Goal: Check status: Check status

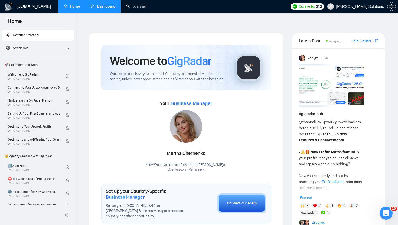
click at [111, 7] on link "Dashboard" at bounding box center [103, 6] width 25 height 5
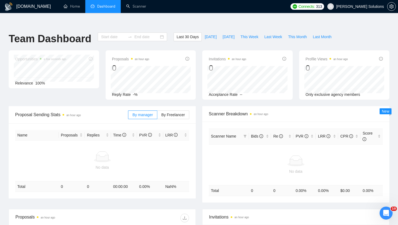
type input "[DATE]"
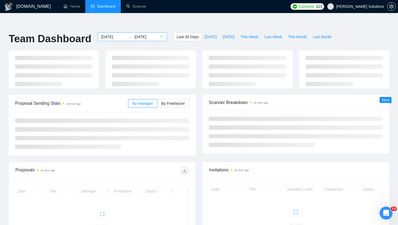
click at [120, 34] on input "[DATE]" at bounding box center [113, 37] width 25 height 6
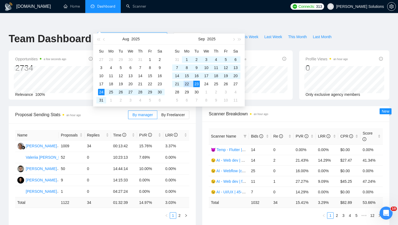
type input "[DATE]"
click at [196, 86] on div "23" at bounding box center [196, 84] width 7 height 7
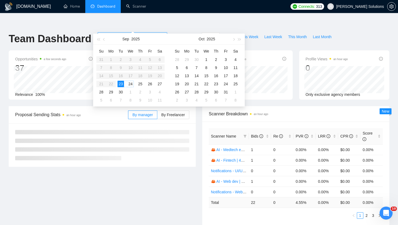
type input "[DATE]"
click at [122, 84] on div "23" at bounding box center [121, 84] width 7 height 7
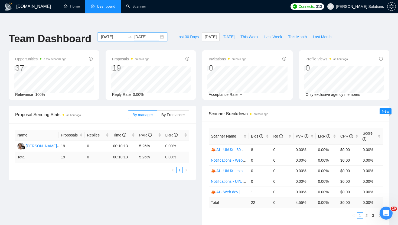
click at [111, 33] on div "[DATE] [DATE]" at bounding box center [132, 37] width 69 height 9
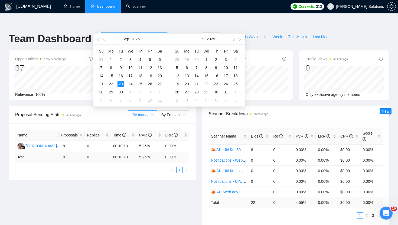
click at [112, 34] on input "[DATE]" at bounding box center [113, 37] width 25 height 6
type input "[DATE]"
click at [112, 85] on div "22" at bounding box center [111, 84] width 7 height 7
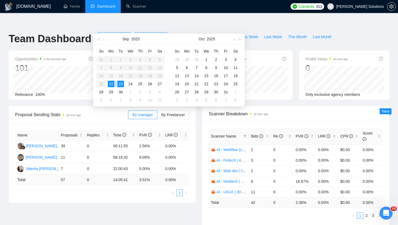
click at [112, 85] on div "22" at bounding box center [111, 84] width 7 height 7
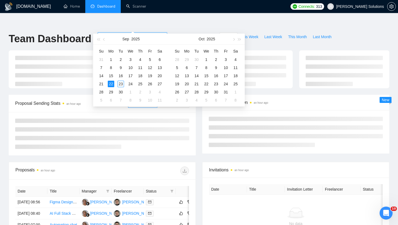
type input "[DATE]"
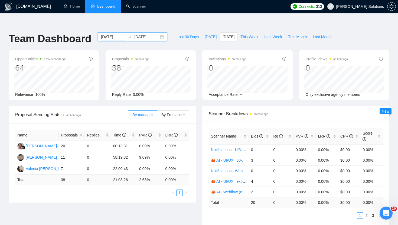
click at [114, 34] on input "[DATE]" at bounding box center [113, 37] width 25 height 6
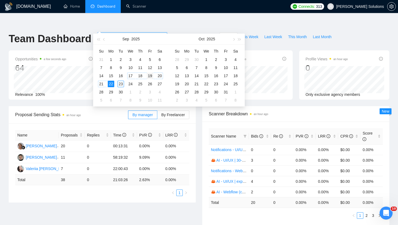
type input "[DATE]"
click at [149, 77] on div "19" at bounding box center [150, 76] width 7 height 7
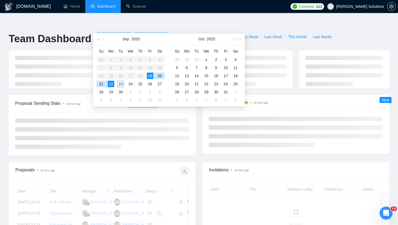
click at [149, 77] on div "19" at bounding box center [150, 76] width 7 height 7
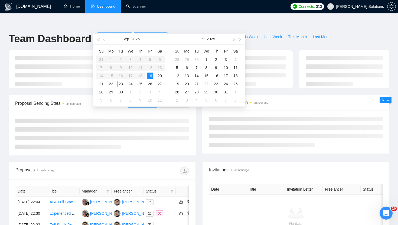
type input "[DATE]"
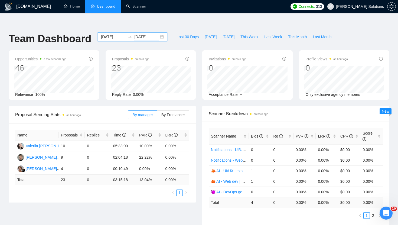
click at [112, 34] on input "[DATE]" at bounding box center [113, 37] width 25 height 6
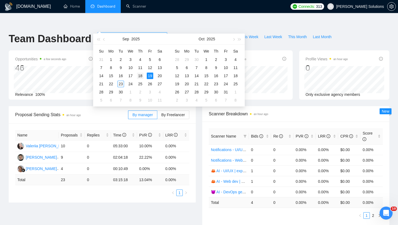
type input "[DATE]"
click at [140, 75] on div "18" at bounding box center [140, 76] width 7 height 7
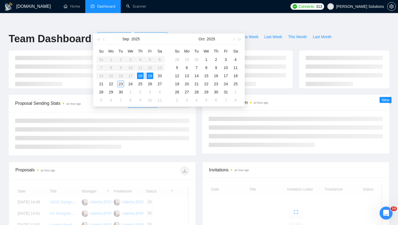
click at [140, 75] on div "18" at bounding box center [140, 76] width 7 height 7
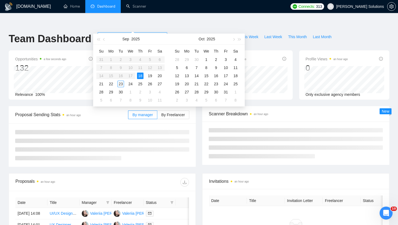
type input "[DATE]"
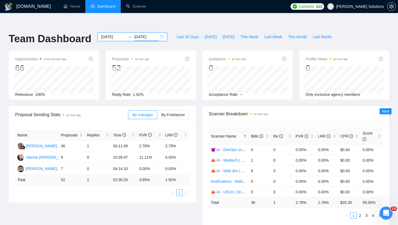
click at [116, 34] on input "[DATE]" at bounding box center [113, 37] width 25 height 6
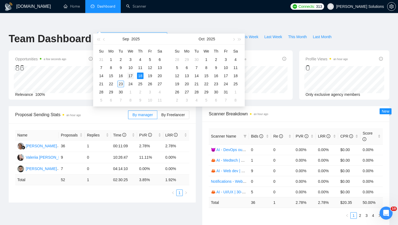
type input "[DATE]"
click at [132, 78] on div "17" at bounding box center [130, 76] width 7 height 7
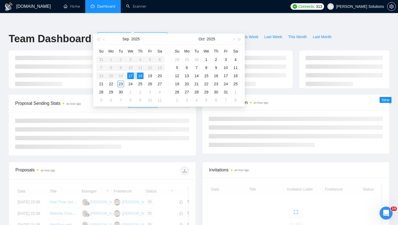
click at [132, 78] on div "17" at bounding box center [130, 76] width 7 height 7
type input "[DATE]"
